Goal: Task Accomplishment & Management: Manage account settings

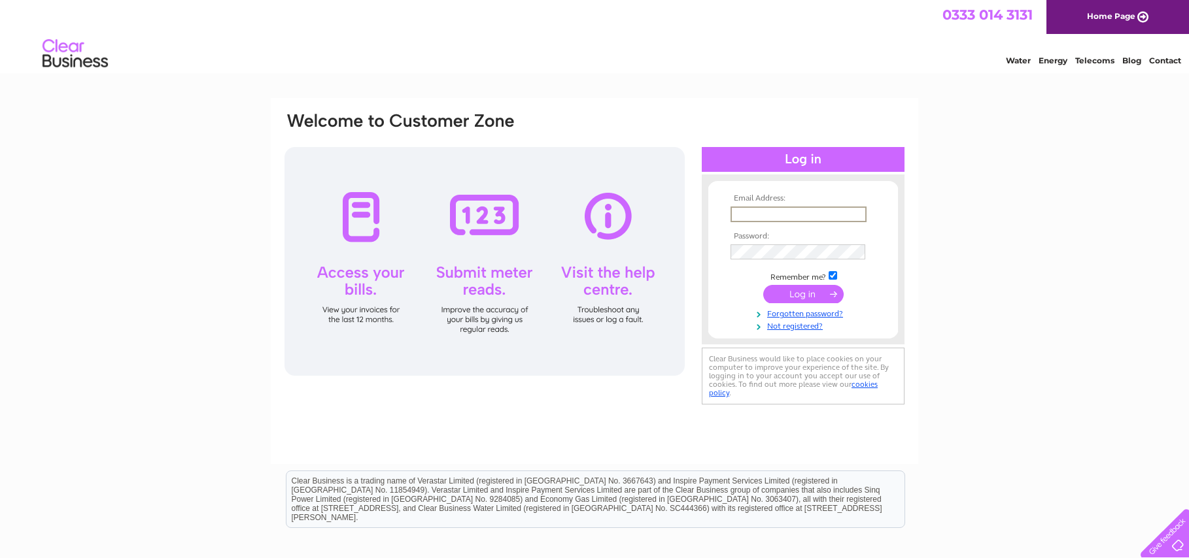
type input "[EMAIL_ADDRESS][DOMAIN_NAME]"
click at [798, 292] on input "submit" at bounding box center [803, 293] width 80 height 18
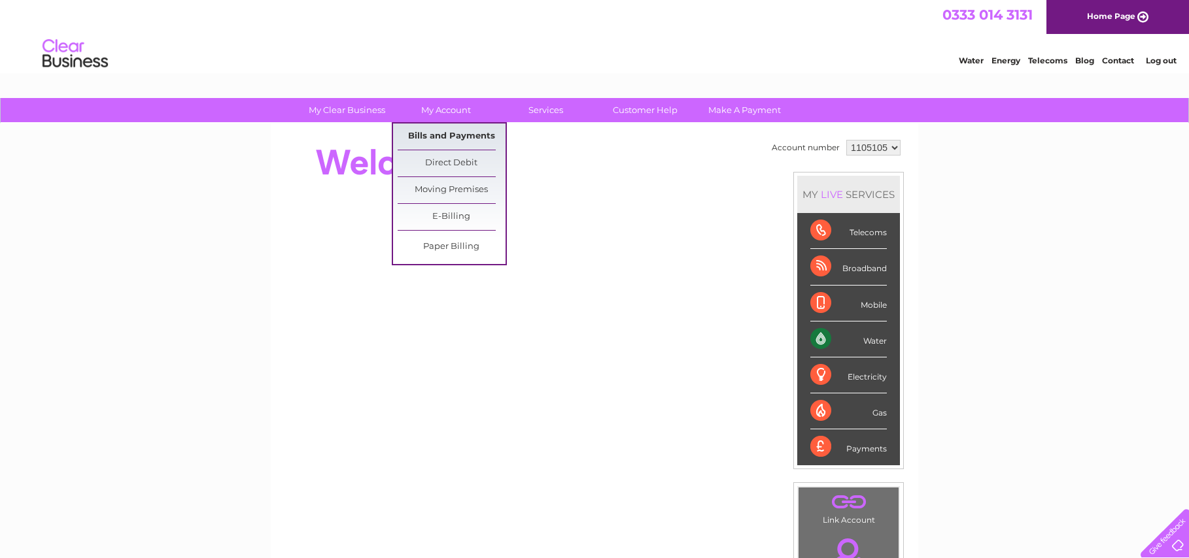
click at [441, 137] on link "Bills and Payments" at bounding box center [452, 137] width 108 height 26
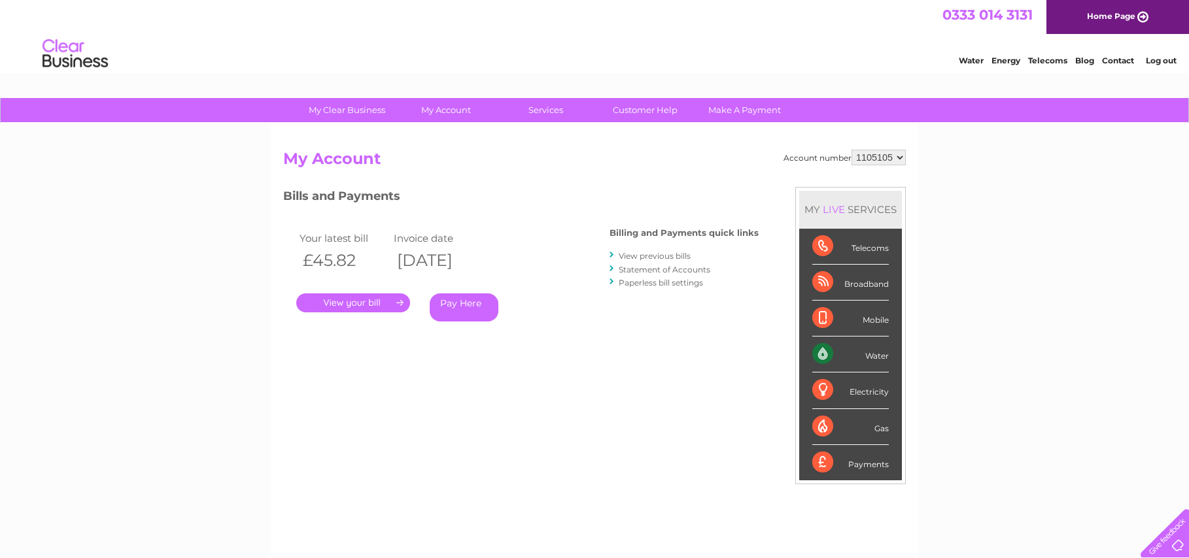
click at [372, 297] on link "." at bounding box center [353, 303] width 114 height 19
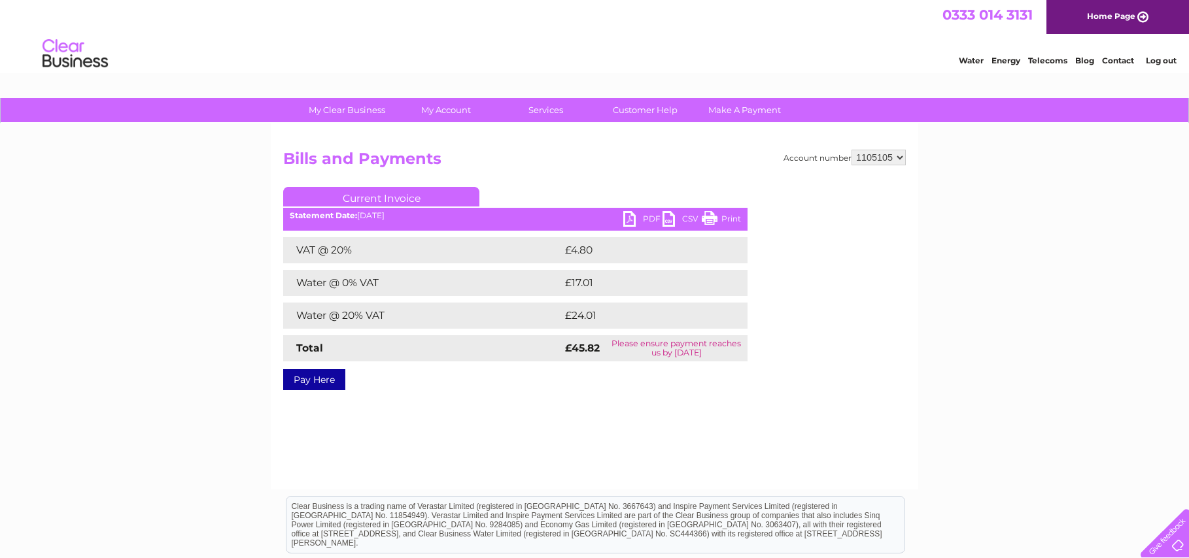
click at [645, 216] on link "PDF" at bounding box center [642, 220] width 39 height 19
